Goal: Navigation & Orientation: Find specific page/section

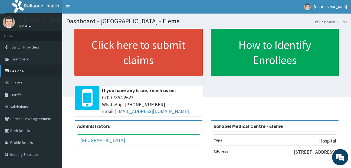
click at [24, 72] on link "PA Code" at bounding box center [31, 71] width 62 height 12
click at [33, 70] on link "PA Code" at bounding box center [31, 71] width 62 height 12
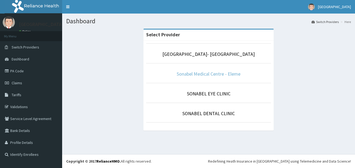
click at [202, 75] on link "Sonabel Medical Centre - Eleme" at bounding box center [209, 74] width 64 height 6
